Goal: Information Seeking & Learning: Compare options

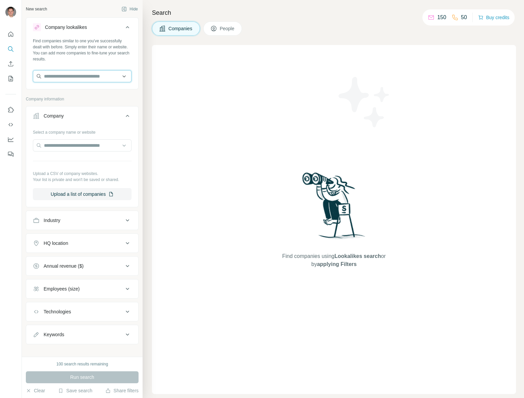
click at [88, 79] on input "text" at bounding box center [82, 76] width 99 height 12
click at [78, 94] on div "Type to search" at bounding box center [80, 91] width 91 height 13
click at [83, 79] on input "text" at bounding box center [82, 76] width 99 height 12
click at [78, 93] on div "Type to search" at bounding box center [80, 91] width 91 height 13
click at [89, 80] on input "text" at bounding box center [82, 76] width 99 height 12
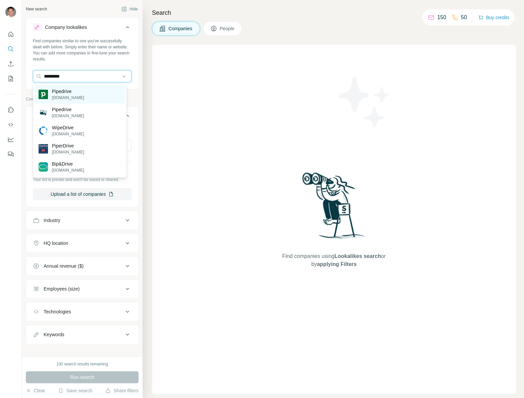
type input "*********"
click at [64, 95] on p "[DOMAIN_NAME]" at bounding box center [68, 98] width 32 height 6
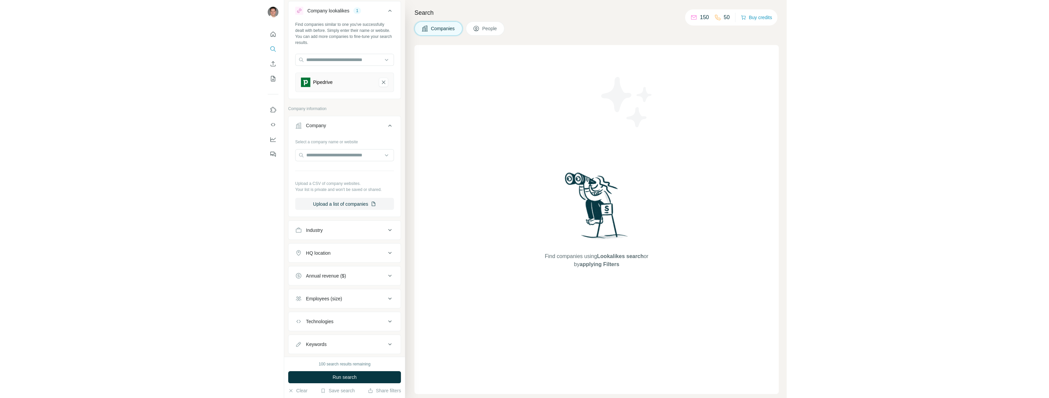
scroll to position [31, 0]
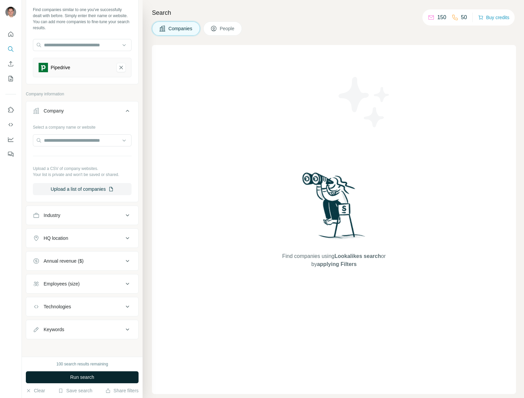
click at [115, 375] on button "Run search" at bounding box center [82, 377] width 113 height 12
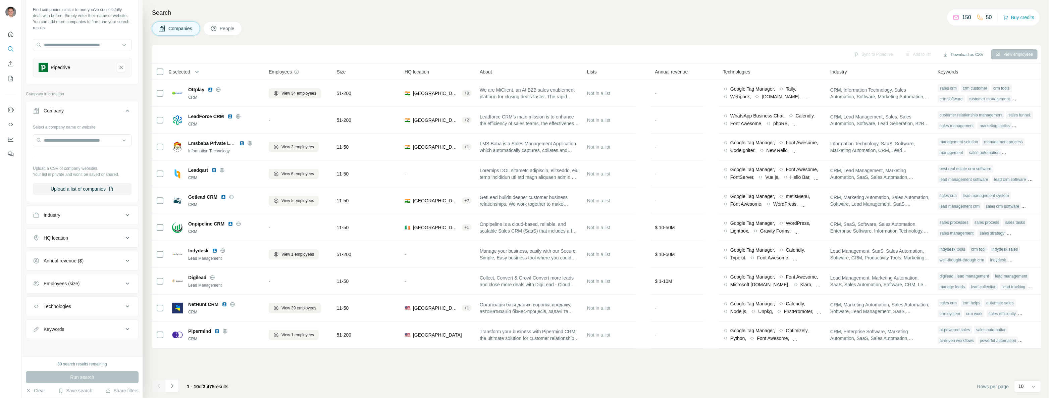
scroll to position [31, 0]
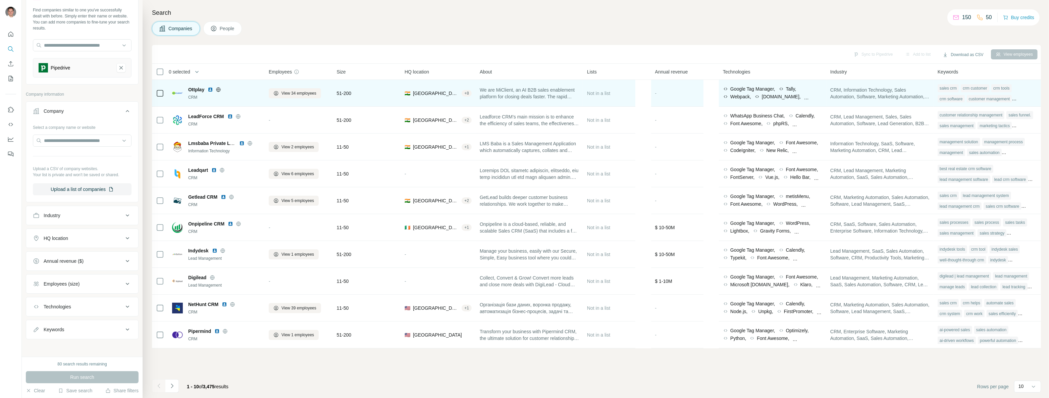
click at [218, 90] on icon at bounding box center [218, 89] width 5 height 5
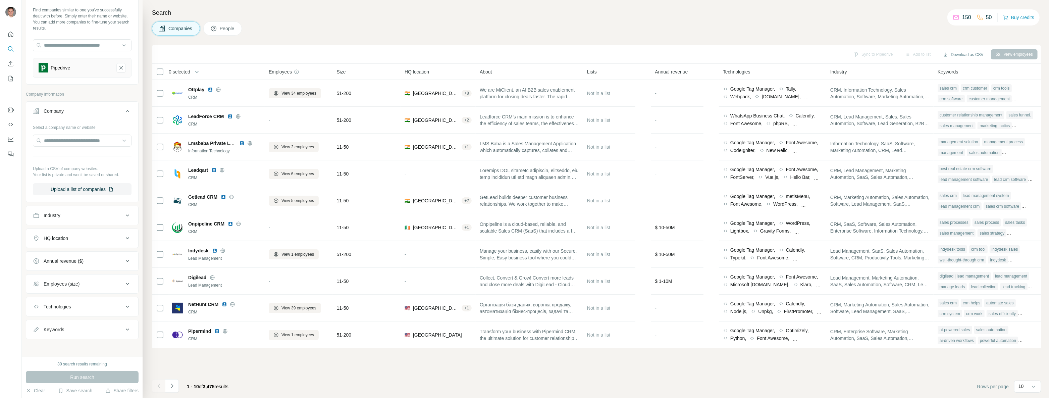
click at [124, 237] on icon at bounding box center [128, 238] width 8 height 8
click at [96, 255] on input "text" at bounding box center [82, 255] width 99 height 12
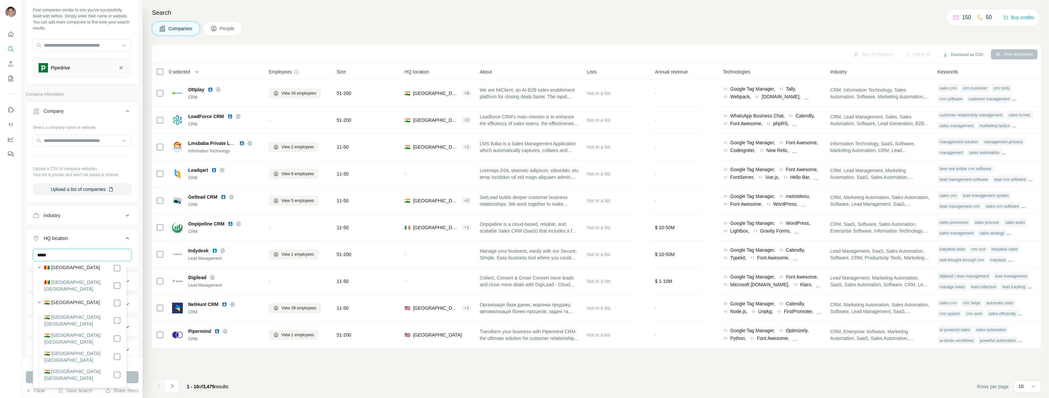
scroll to position [0, 0]
drag, startPoint x: 83, startPoint y: 252, endPoint x: 0, endPoint y: 246, distance: 83.4
click at [0, 246] on div "New search Hide Company lookalikes 1 Find companies similar to one you've succe…" at bounding box center [524, 199] width 1049 height 398
type input "******"
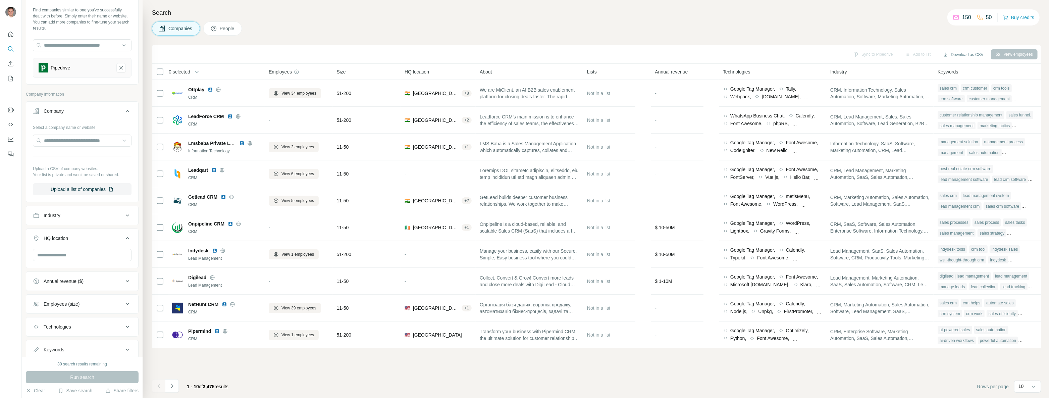
click at [14, 278] on div at bounding box center [11, 199] width 22 height 398
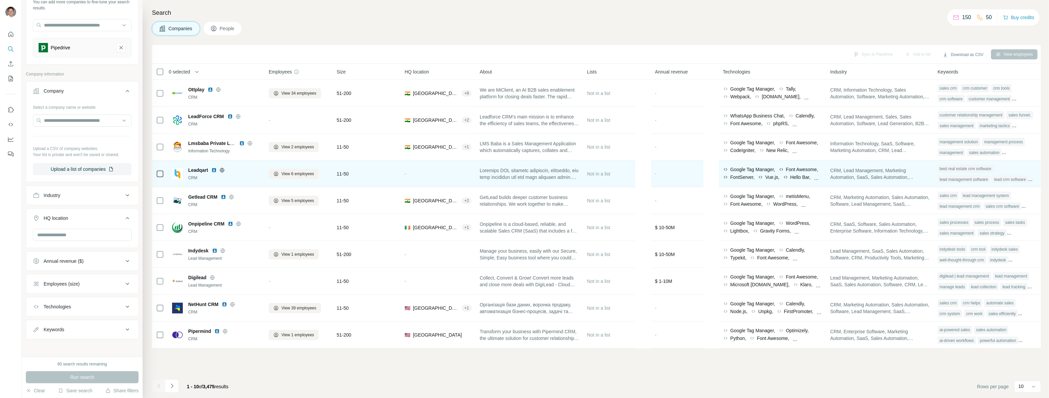
click at [223, 169] on icon at bounding box center [221, 169] width 5 height 5
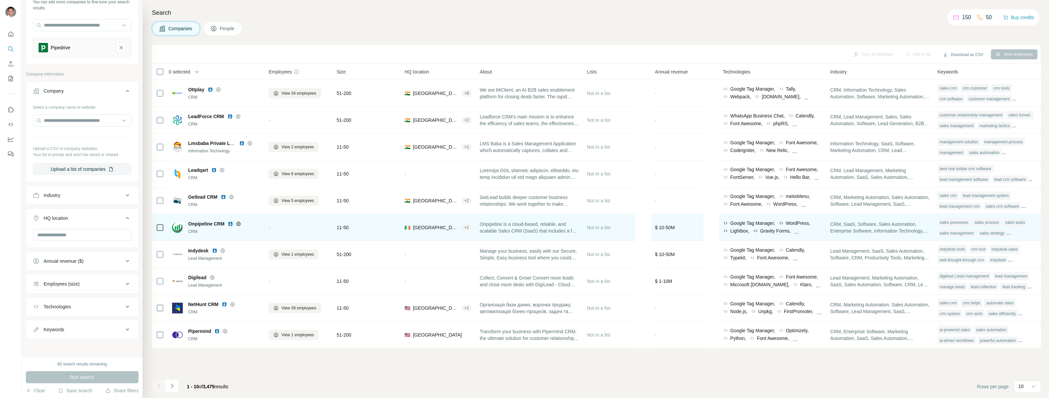
click at [207, 223] on span "Onpipeline CRM" at bounding box center [206, 223] width 36 height 7
click at [239, 224] on icon at bounding box center [239, 224] width 2 height 4
click at [230, 224] on img at bounding box center [230, 223] width 5 height 5
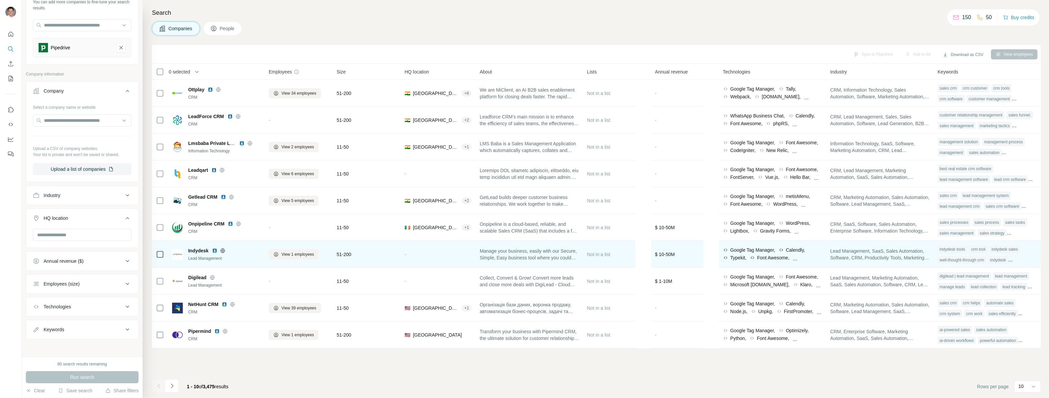
click at [215, 250] on img at bounding box center [214, 250] width 5 height 5
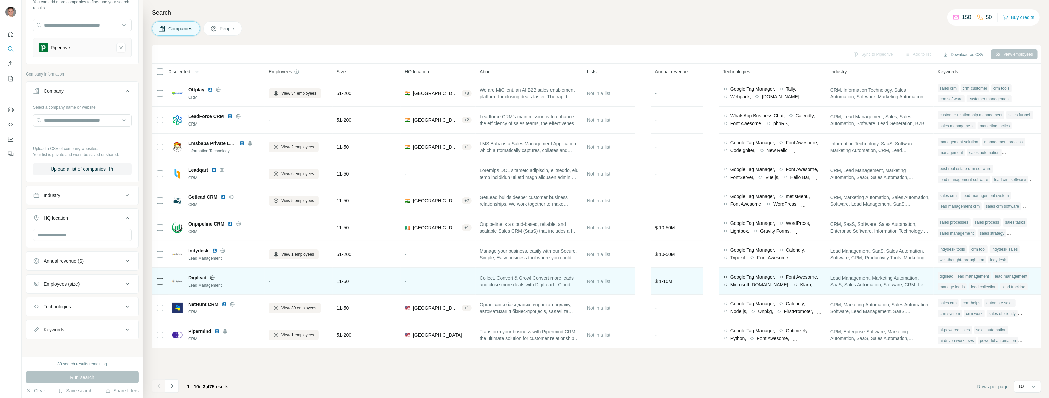
click at [213, 276] on icon at bounding box center [212, 277] width 5 height 5
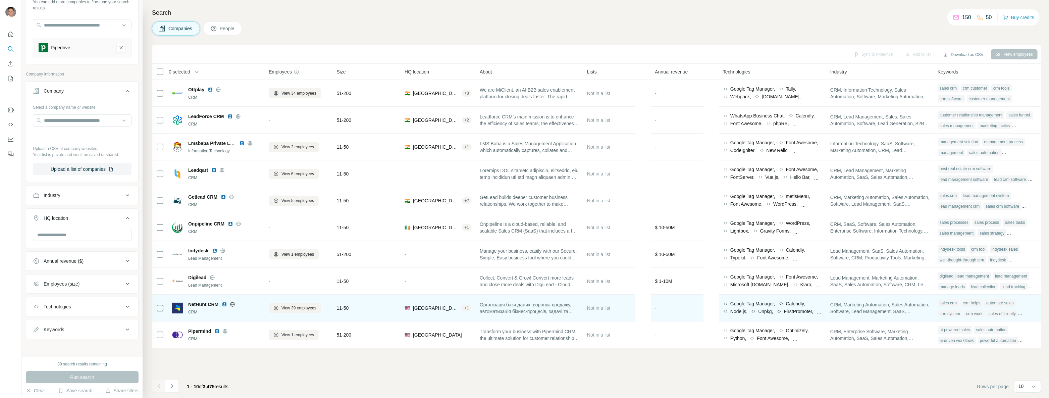
click at [225, 305] on img at bounding box center [224, 304] width 5 height 5
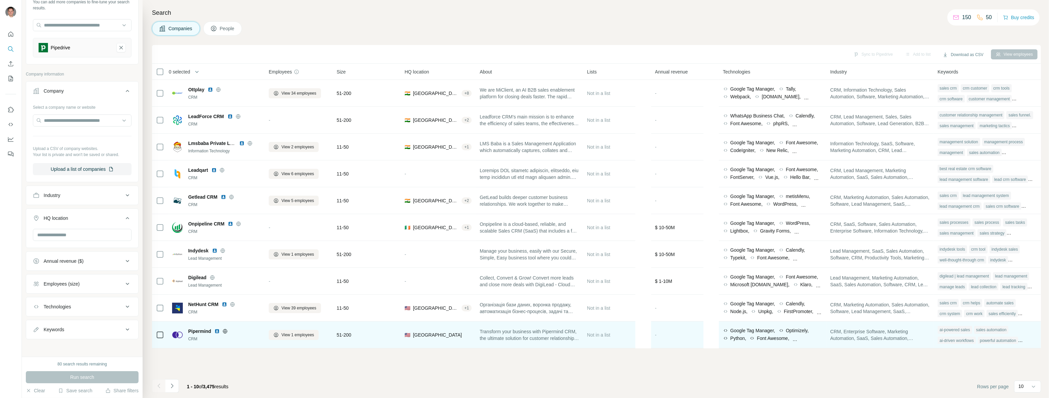
click at [226, 331] on icon at bounding box center [226, 331] width 2 height 4
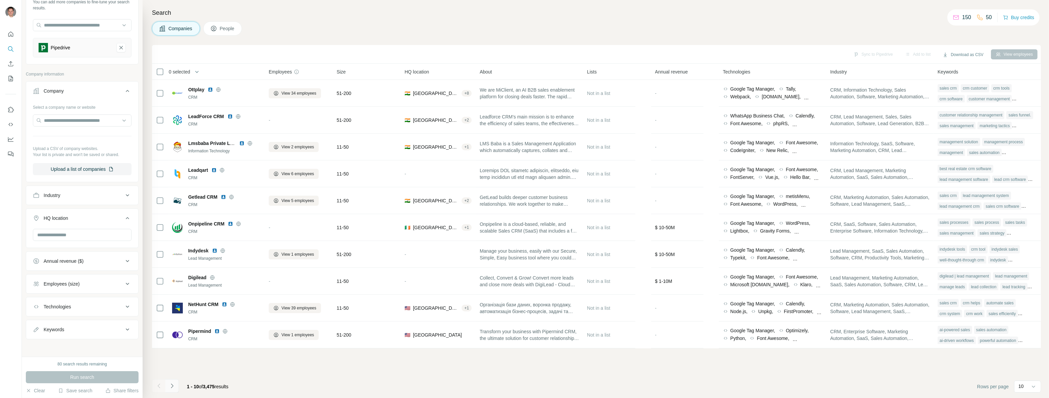
click at [171, 387] on icon "Navigate to next page" at bounding box center [172, 386] width 7 height 7
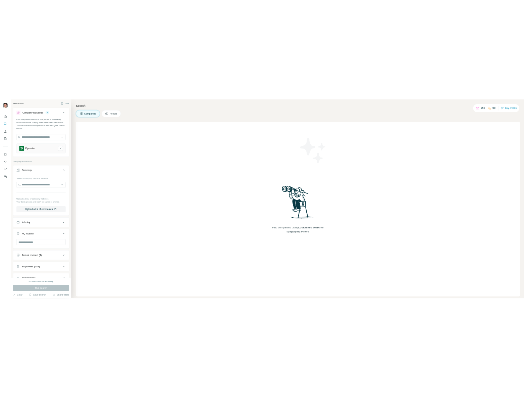
scroll to position [0, 0]
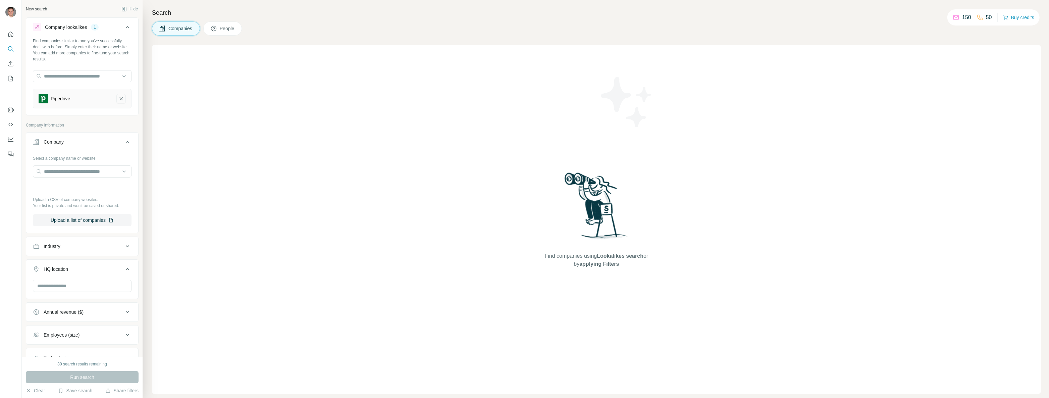
click at [118, 101] on icon "Pipedrive-remove-button" at bounding box center [121, 98] width 6 height 7
